Goal: Information Seeking & Learning: Learn about a topic

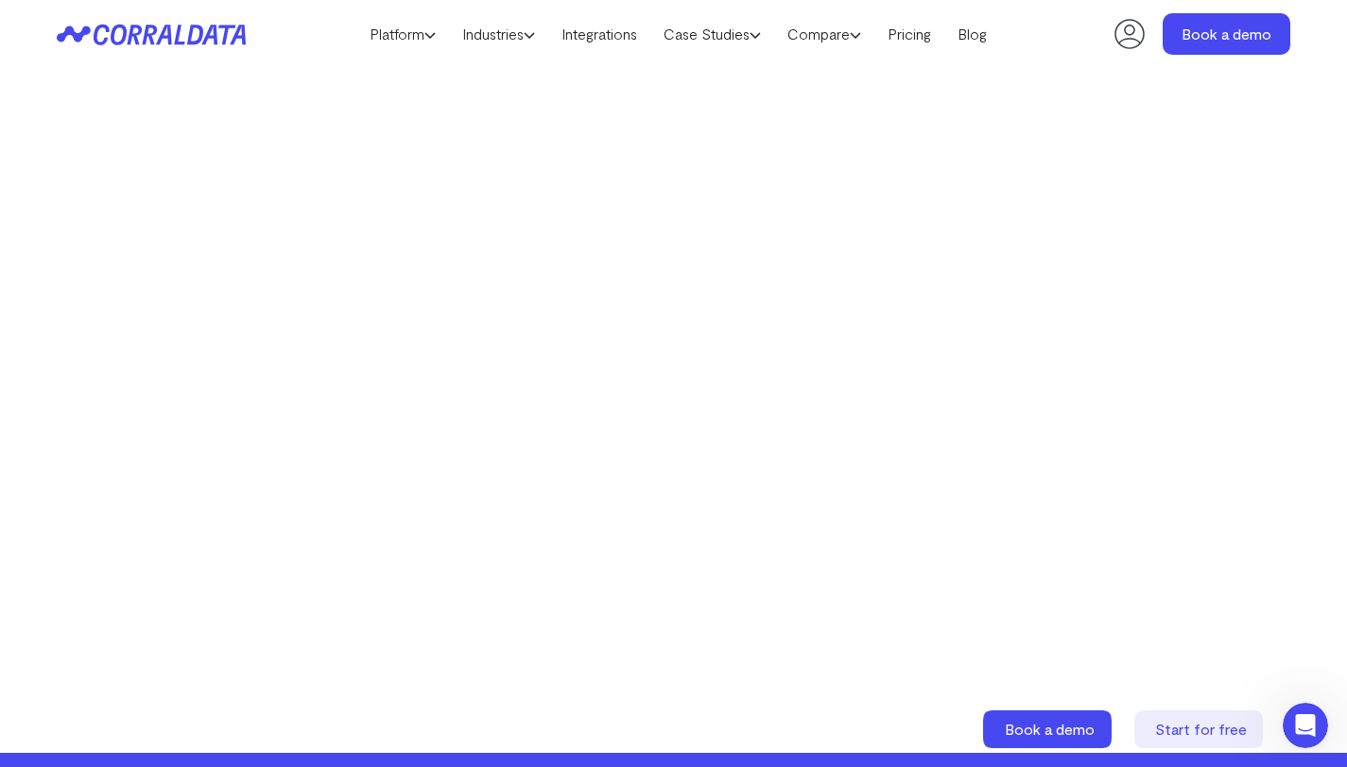
click at [582, 436] on video at bounding box center [673, 393] width 975 height 549
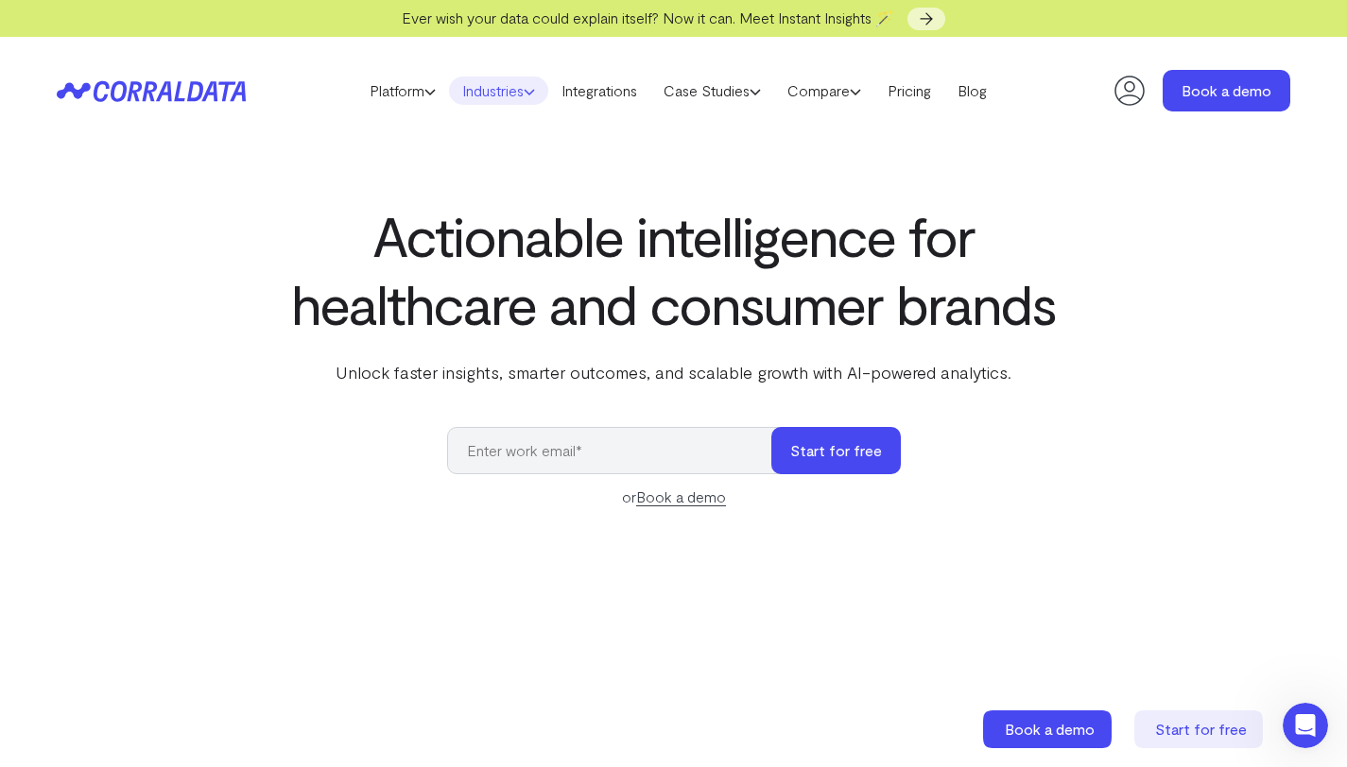
click at [511, 83] on link "Industries" at bounding box center [498, 91] width 99 height 28
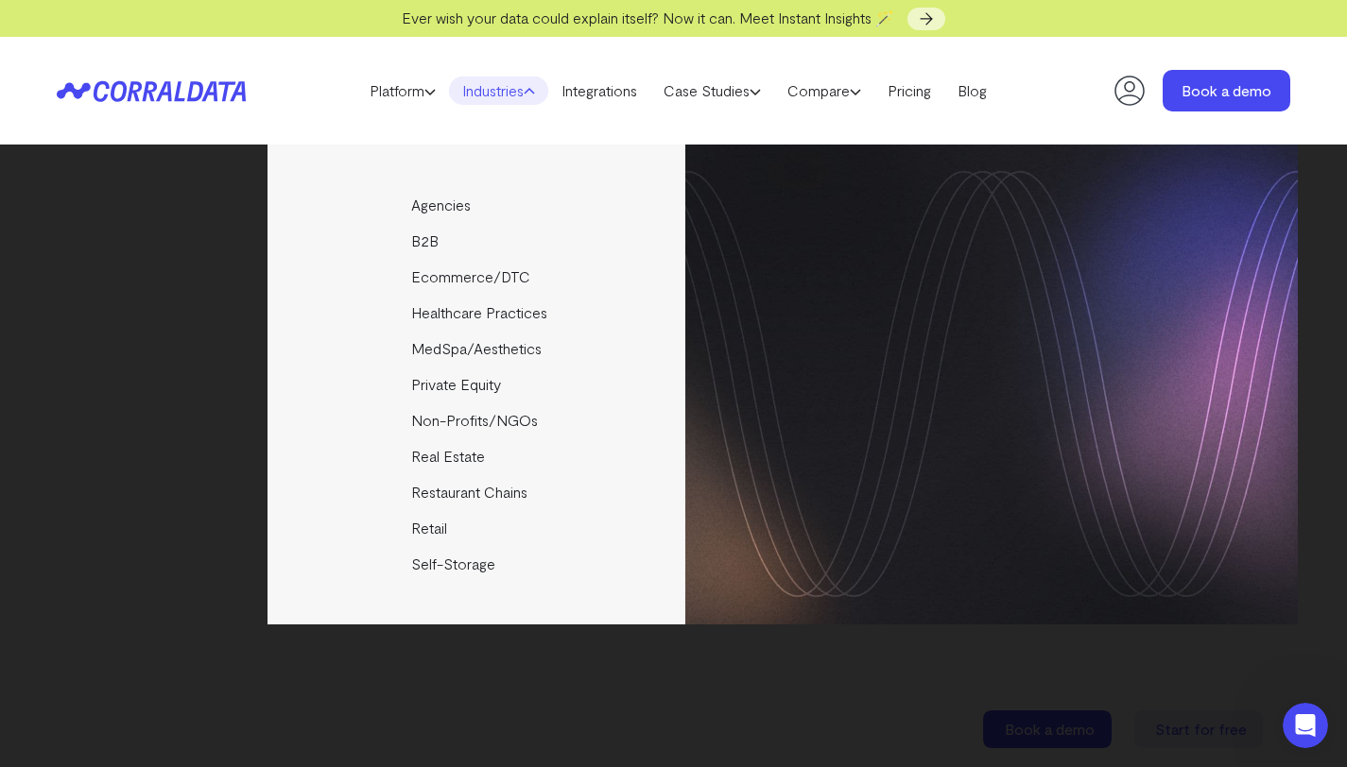
click at [0, 372] on div "Agencies Help your clients become data driven faster through seamless reporting…" at bounding box center [673, 456] width 1347 height 623
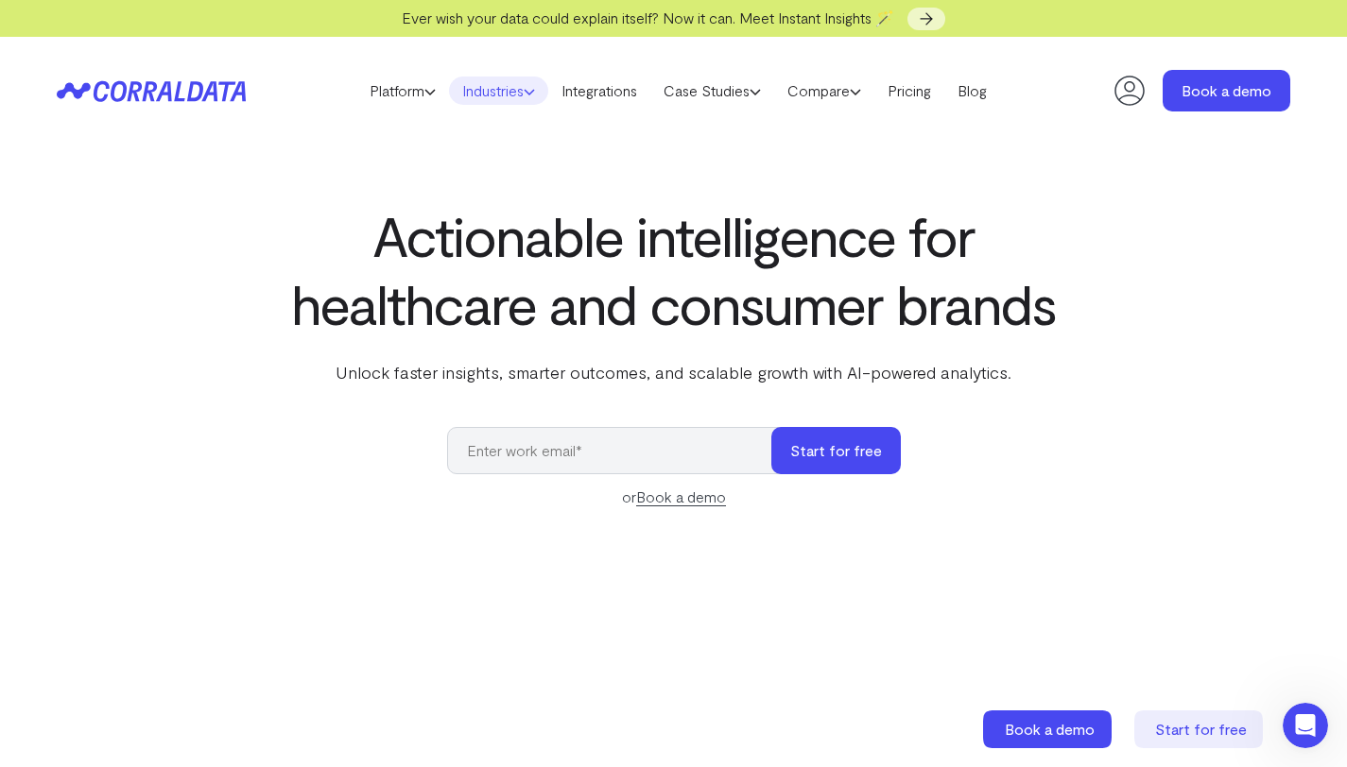
click at [520, 101] on link "Industries" at bounding box center [498, 91] width 99 height 28
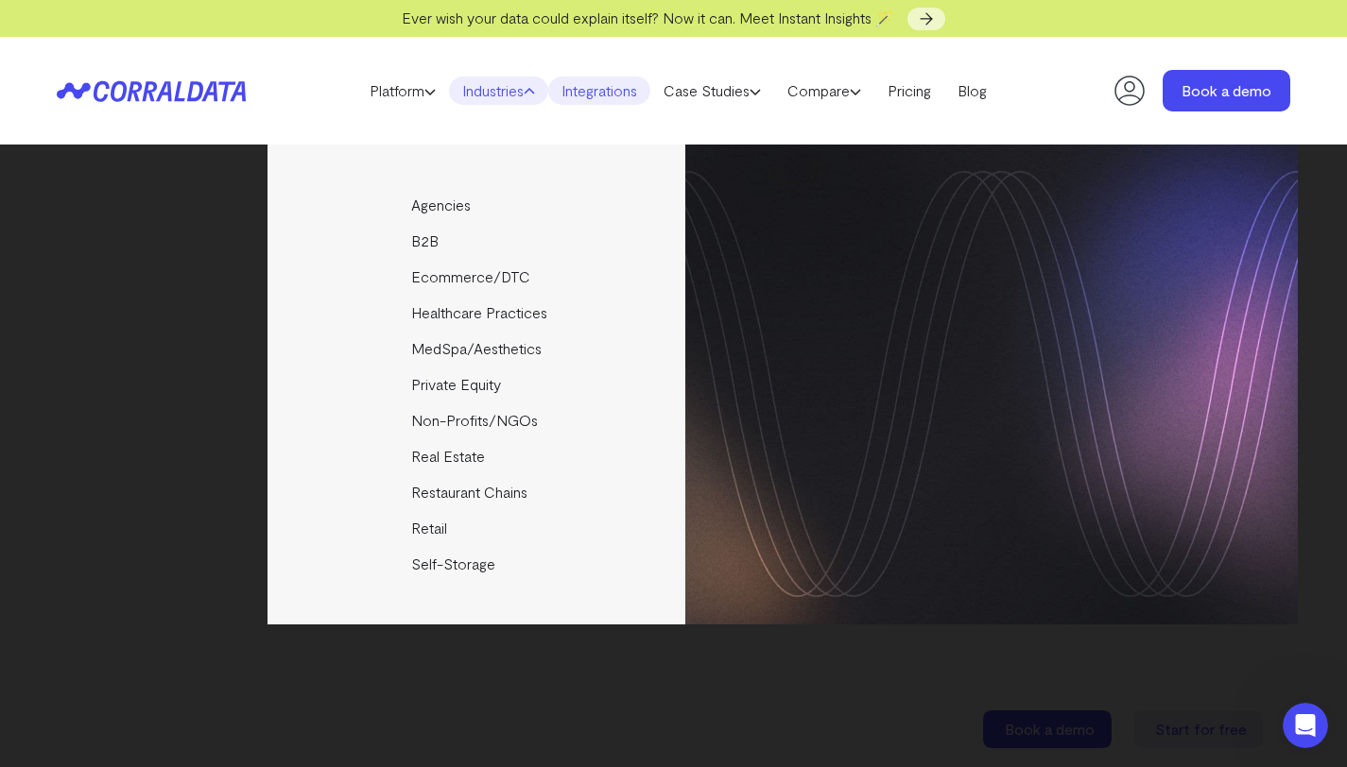
click at [594, 94] on link "Integrations" at bounding box center [599, 91] width 102 height 28
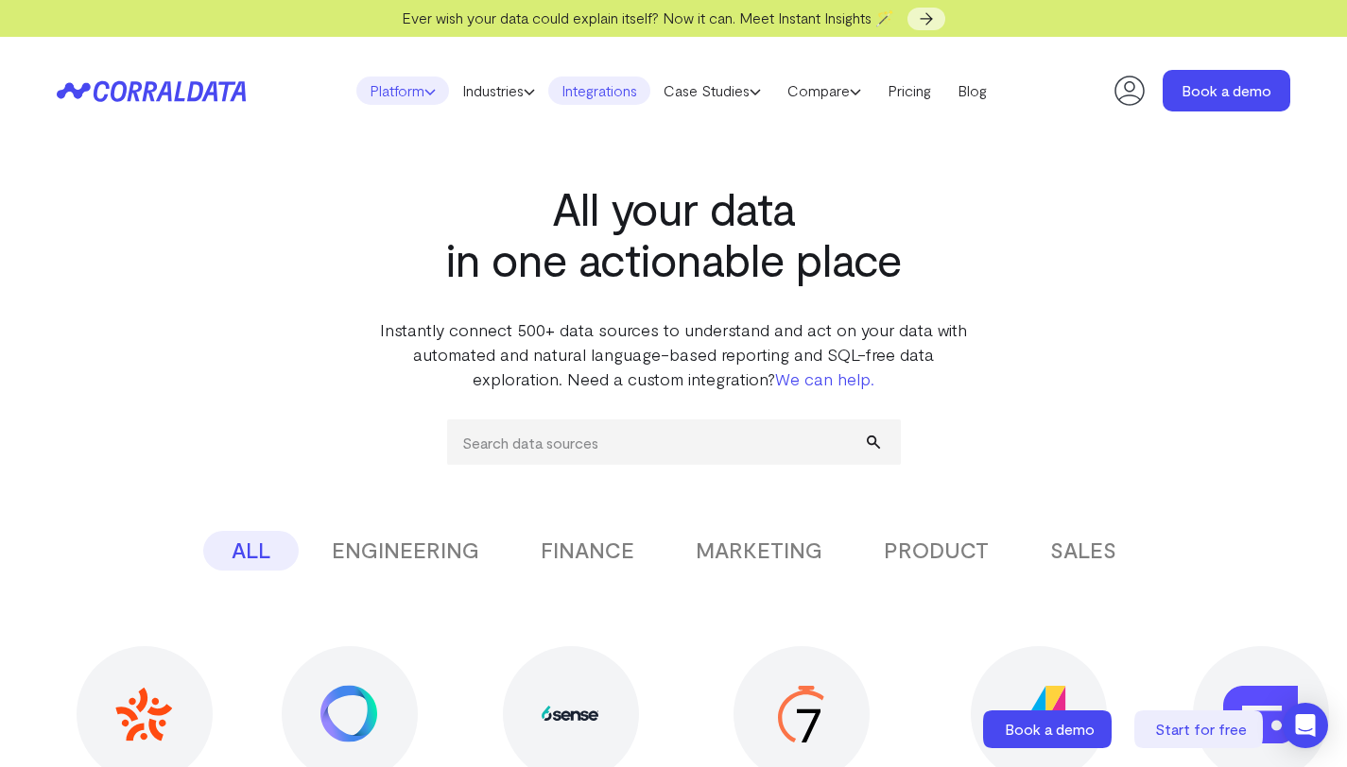
click at [415, 94] on link "Platform" at bounding box center [402, 91] width 93 height 28
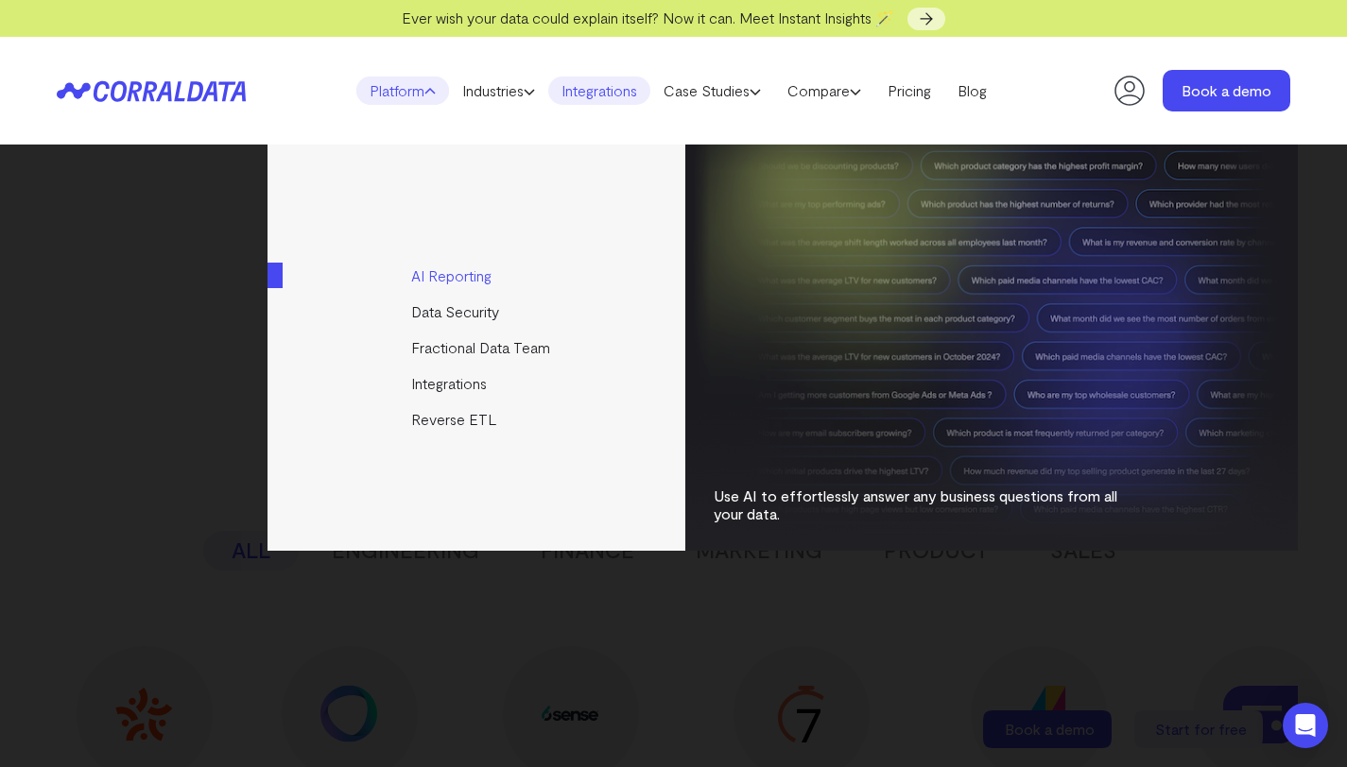
click at [466, 270] on link "AI Reporting" at bounding box center [477, 276] width 421 height 36
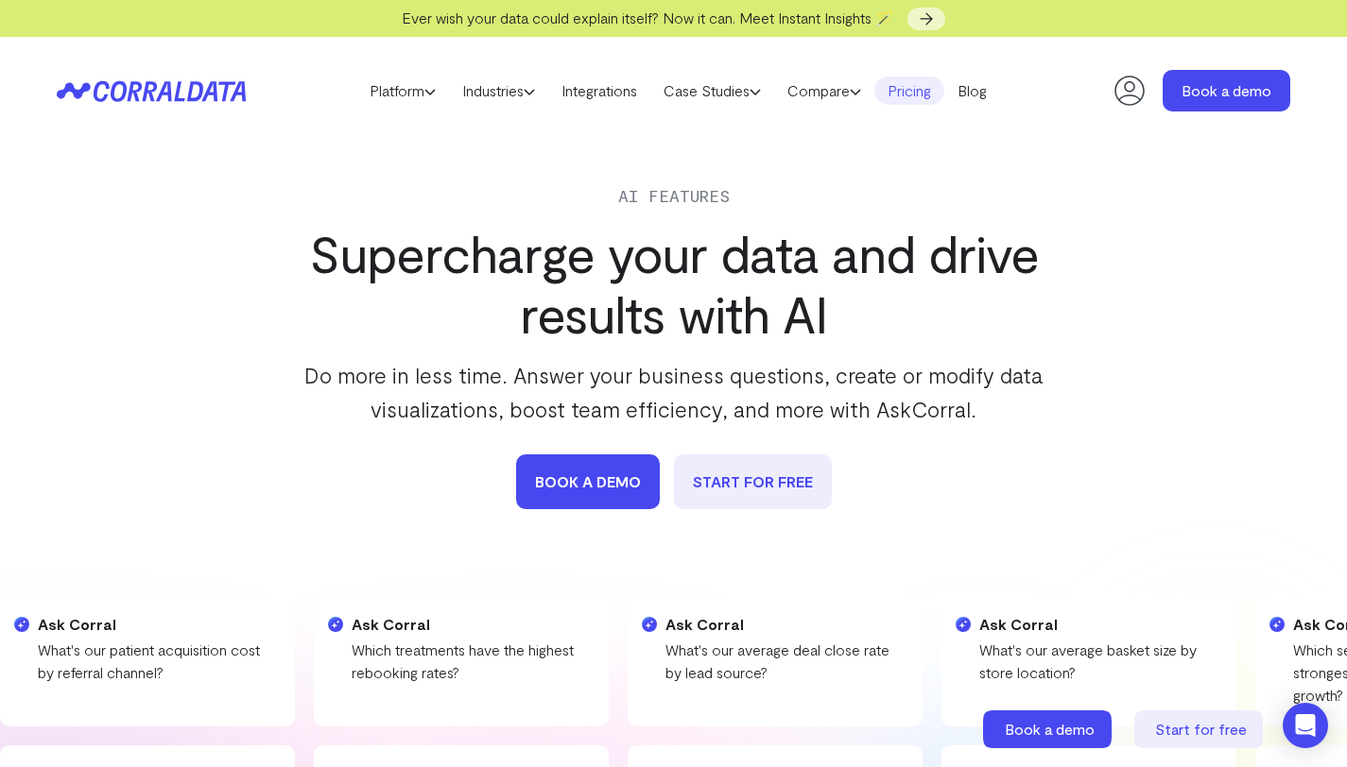
click at [943, 91] on link "Pricing" at bounding box center [909, 91] width 70 height 28
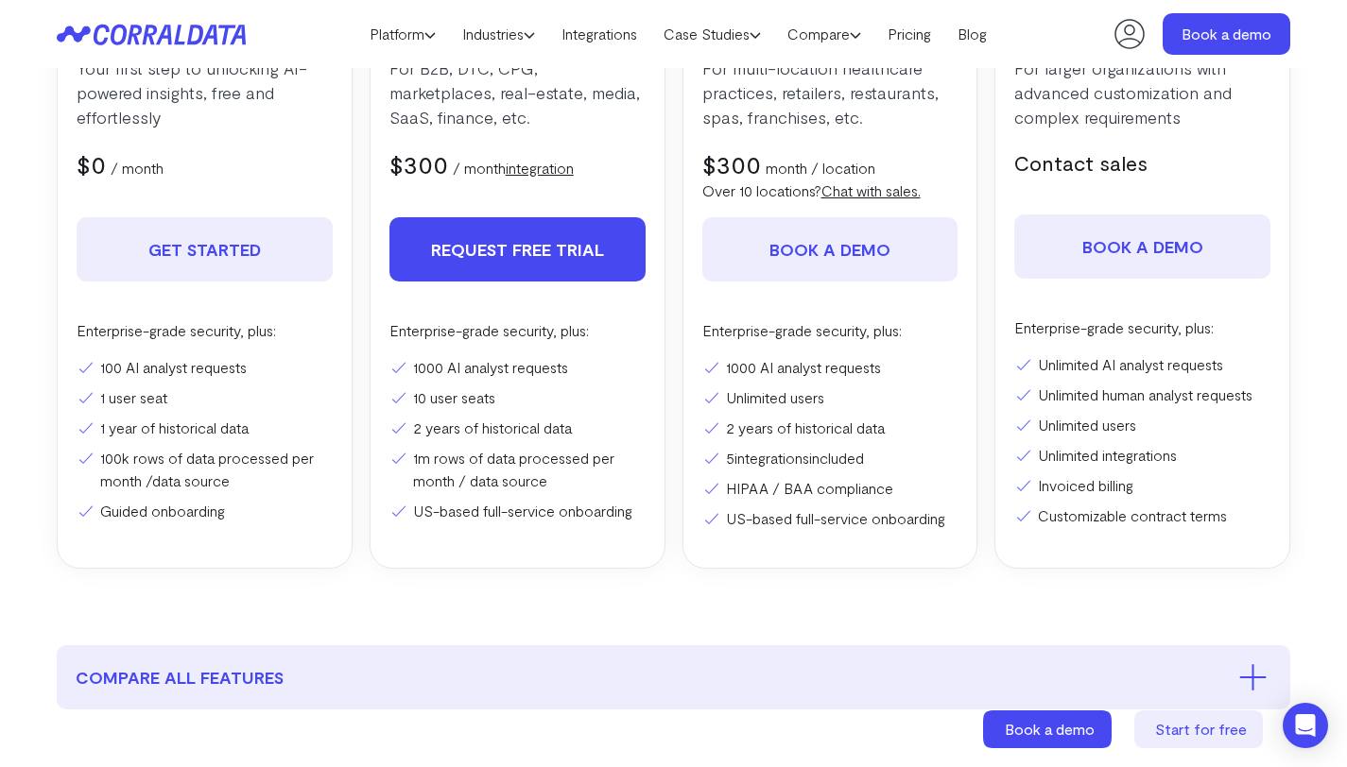
scroll to position [501, 0]
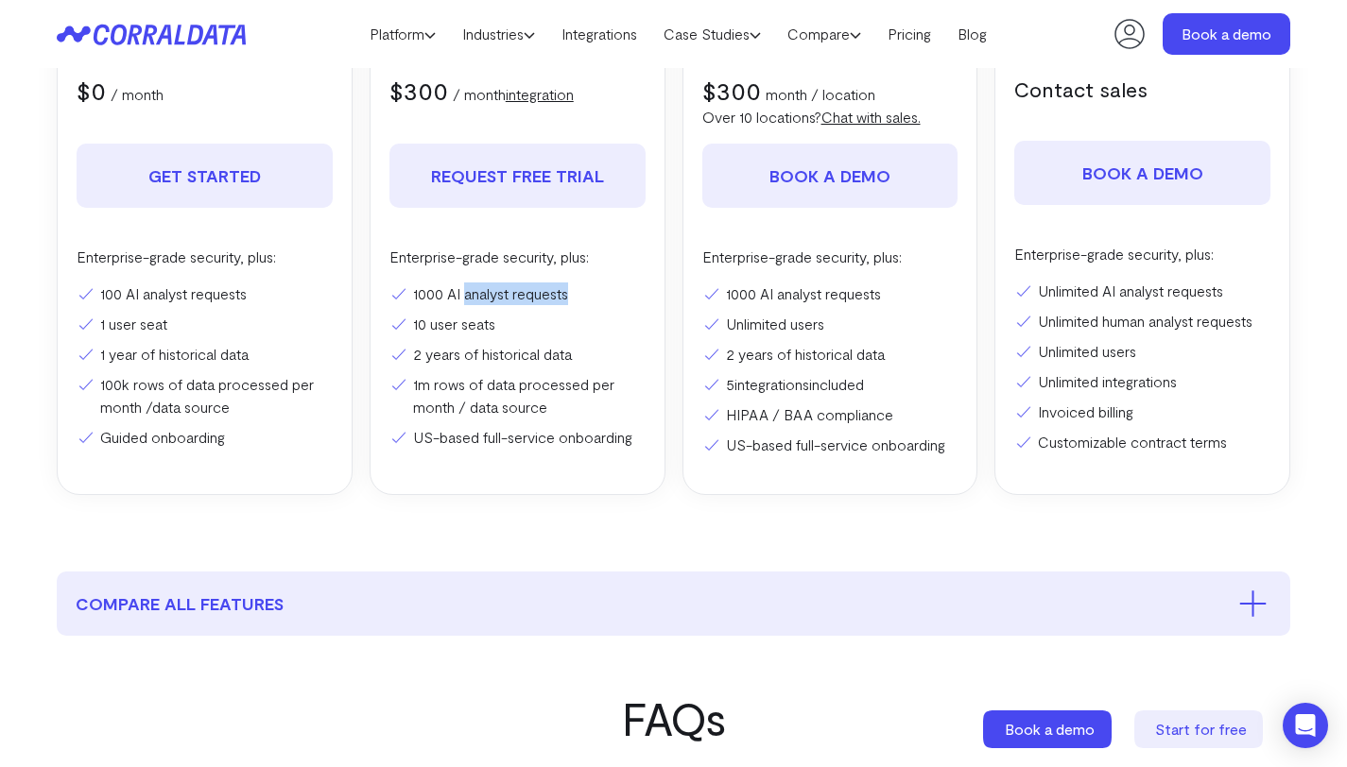
drag, startPoint x: 465, startPoint y: 296, endPoint x: 601, endPoint y: 289, distance: 136.2
click at [601, 289] on li "1000 AI analyst requests" at bounding box center [517, 294] width 256 height 23
drag, startPoint x: 424, startPoint y: 341, endPoint x: 554, endPoint y: 355, distance: 130.2
click at [554, 355] on ul "1000 AI analyst requests 10 user seats 2 years of historical data 1m rows of da…" at bounding box center [517, 366] width 256 height 166
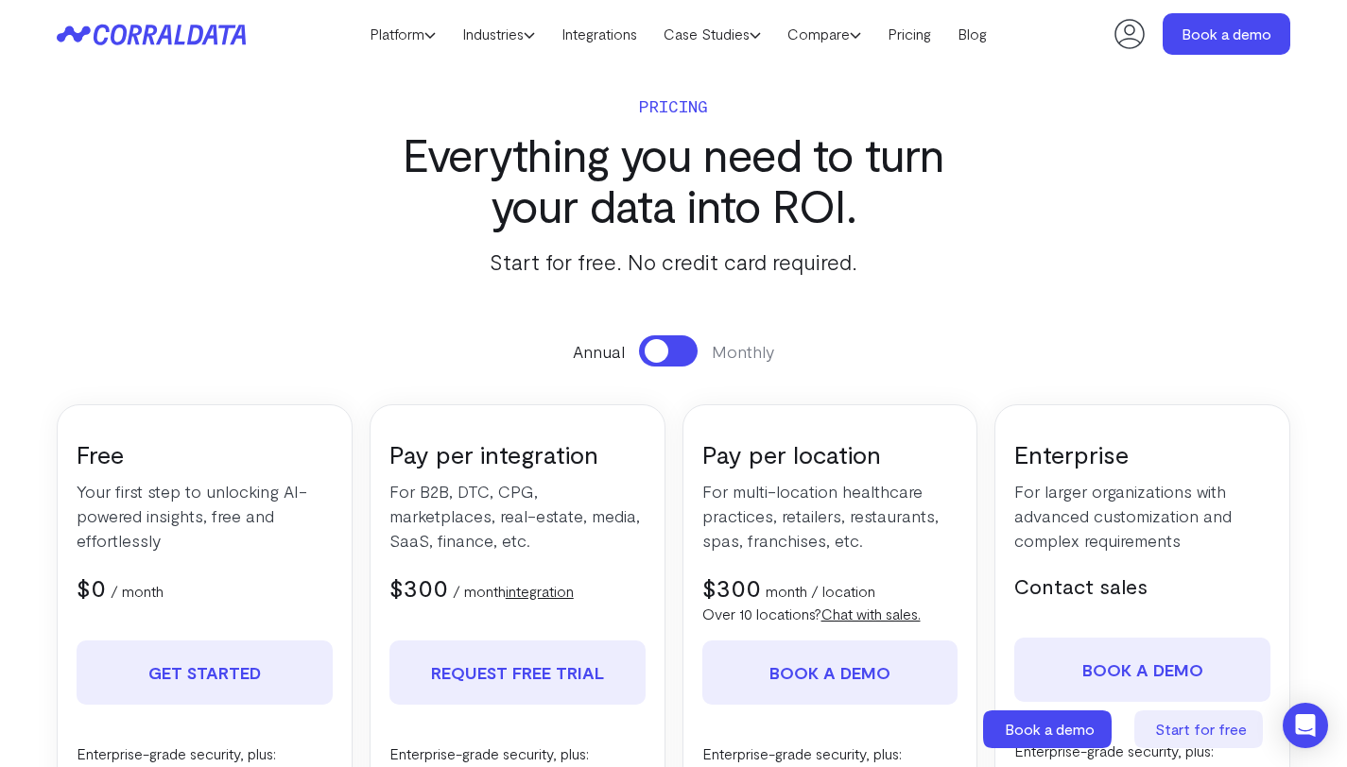
scroll to position [0, 0]
